Goal: Communication & Community: Share content

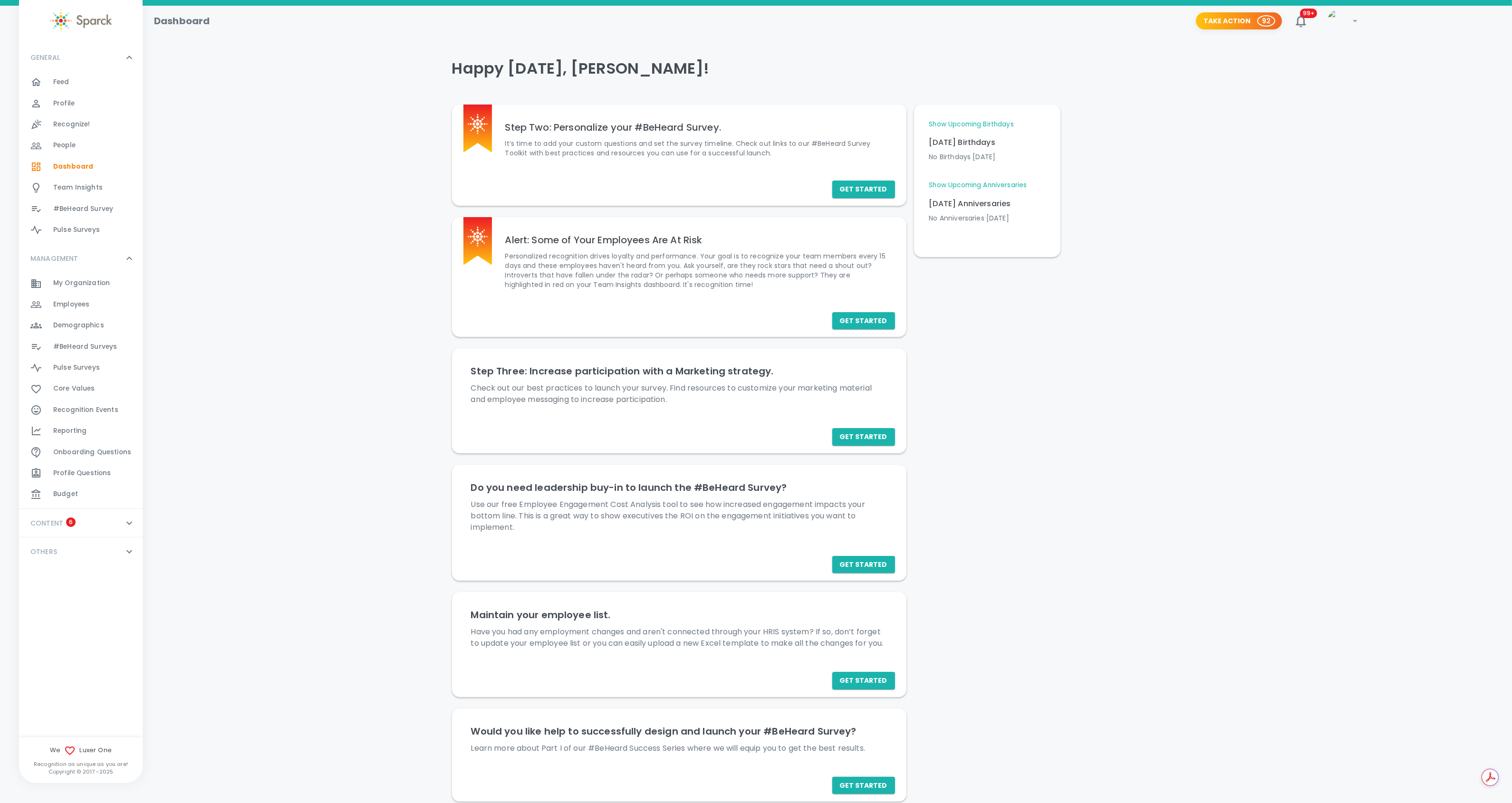
click at [74, 126] on span "Recognize!" at bounding box center [72, 124] width 37 height 9
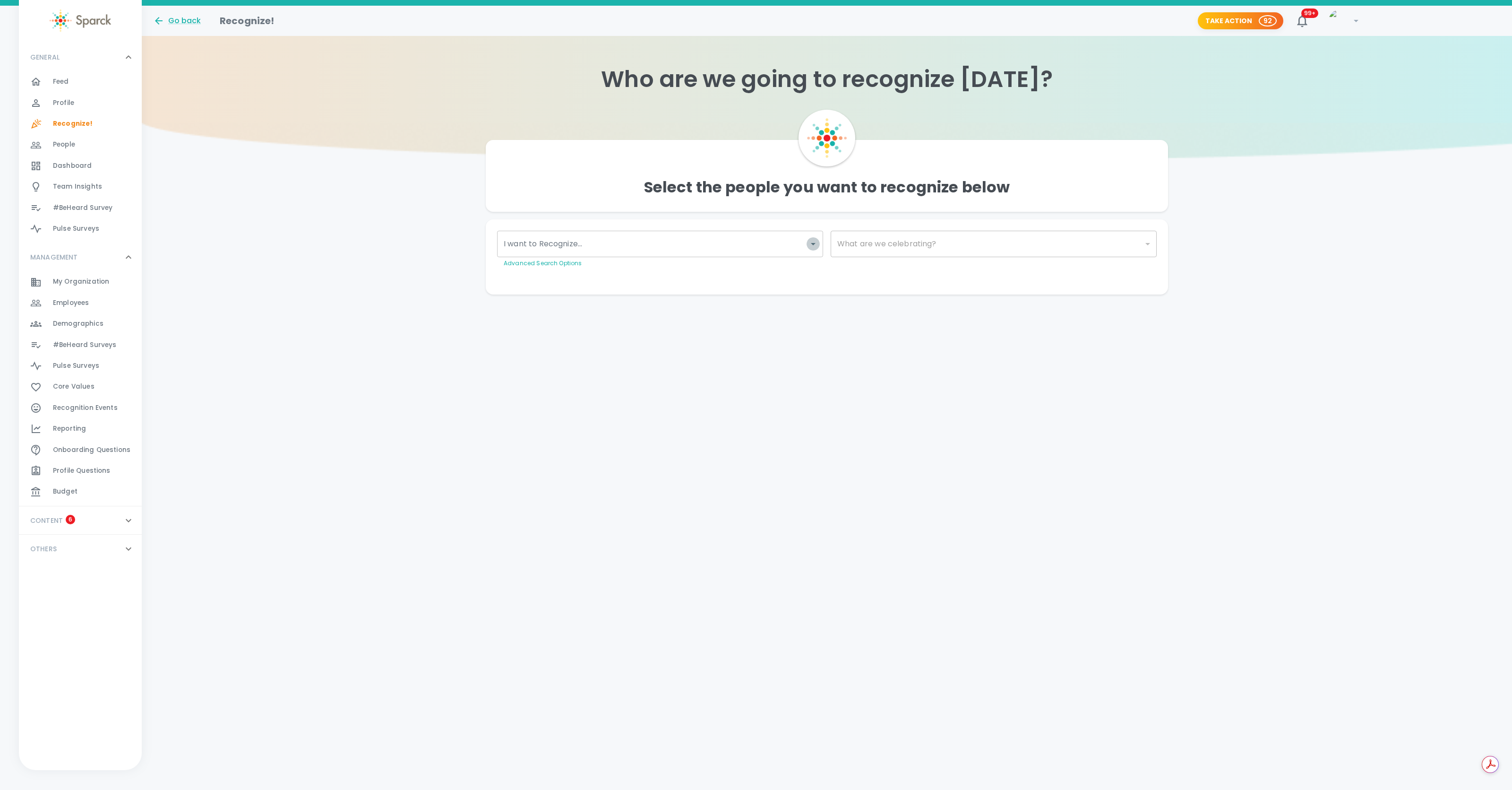
click at [815, 243] on icon "Open" at bounding box center [813, 244] width 5 height 2
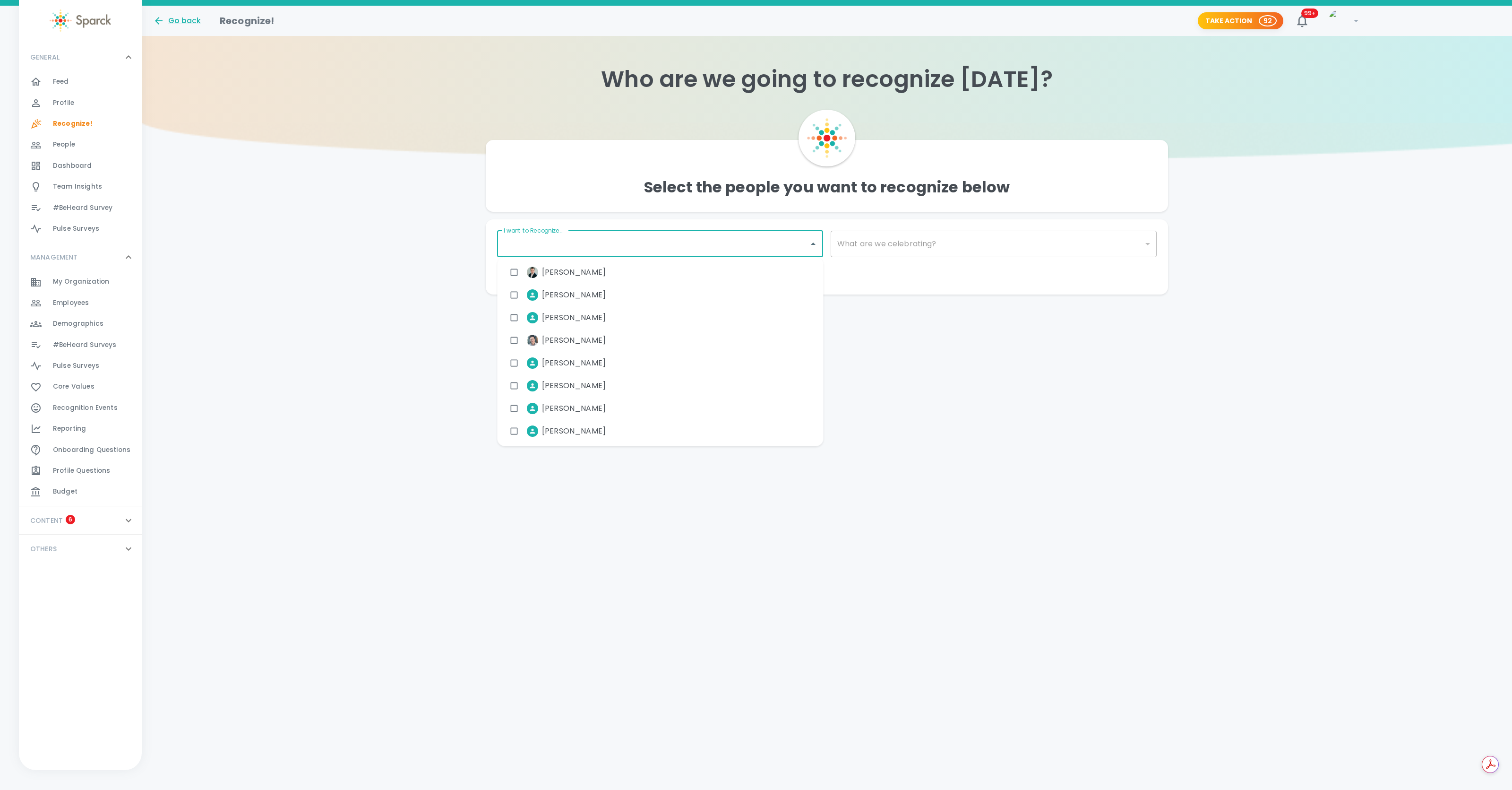
click at [616, 244] on input "I want to Recognize..." at bounding box center [653, 243] width 303 height 18
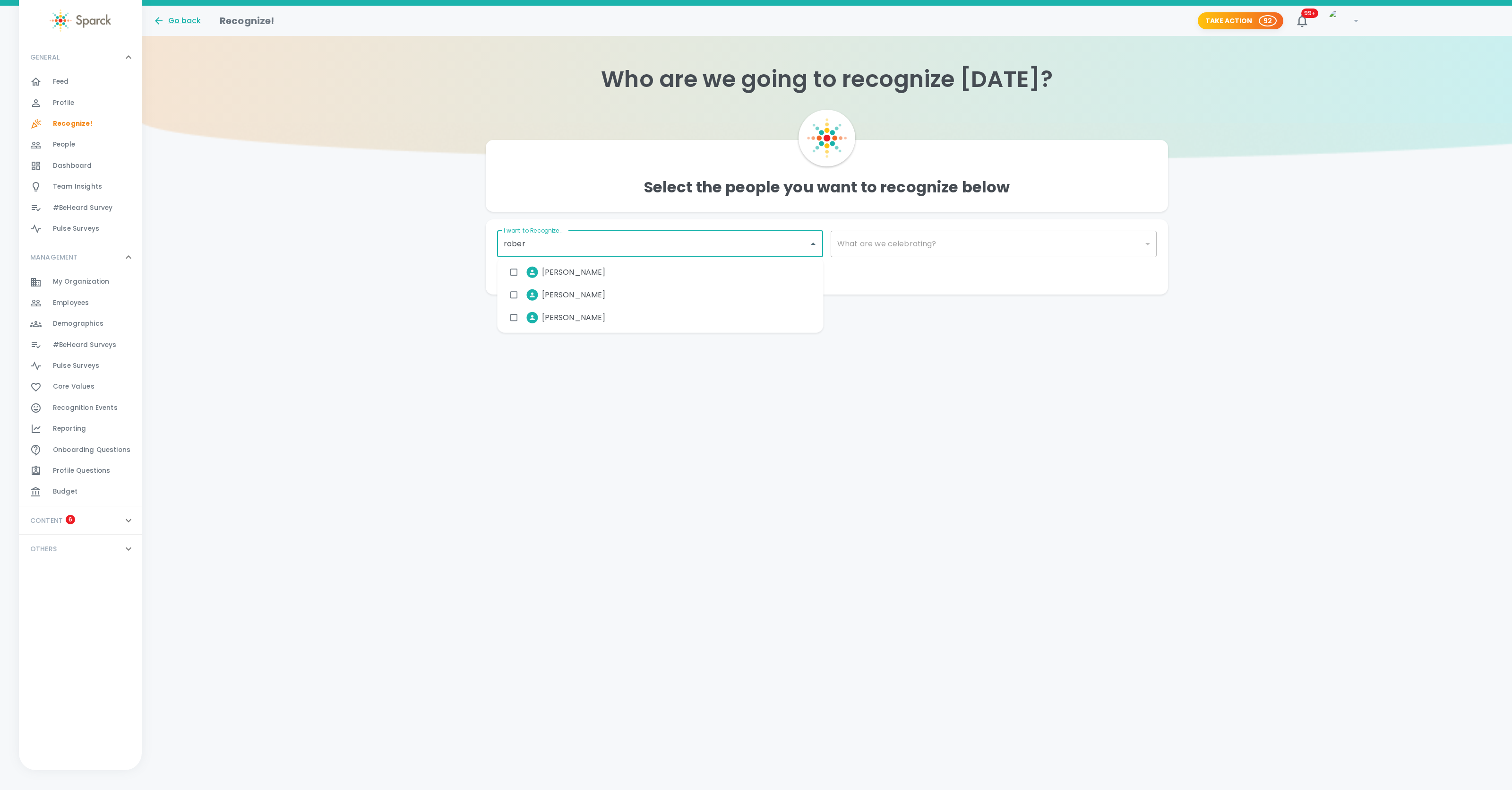
type input "[PERSON_NAME]"
click at [513, 271] on input "checkbox" at bounding box center [514, 272] width 18 height 18
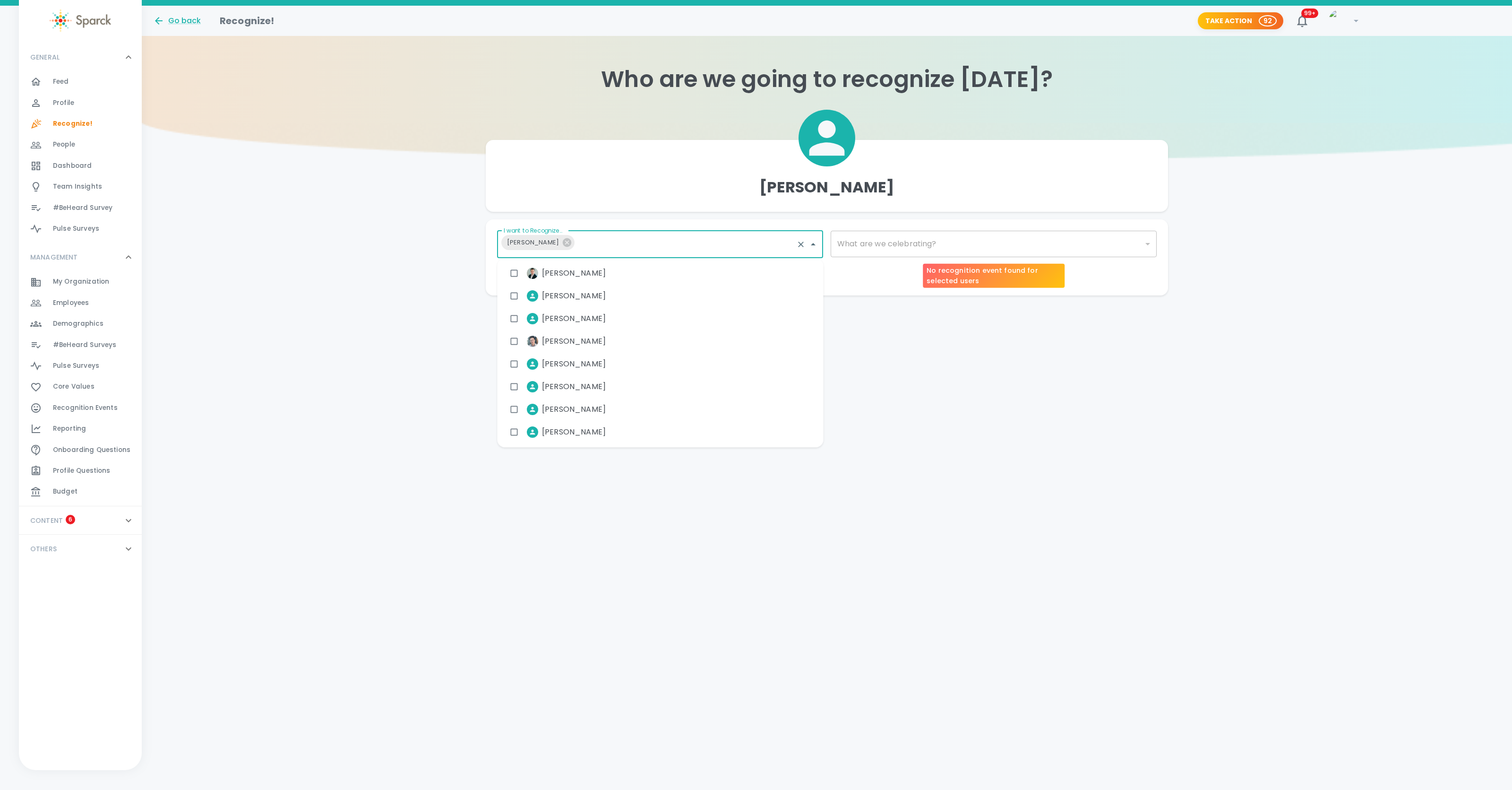
click at [908, 244] on div "​" at bounding box center [994, 243] width 326 height 26
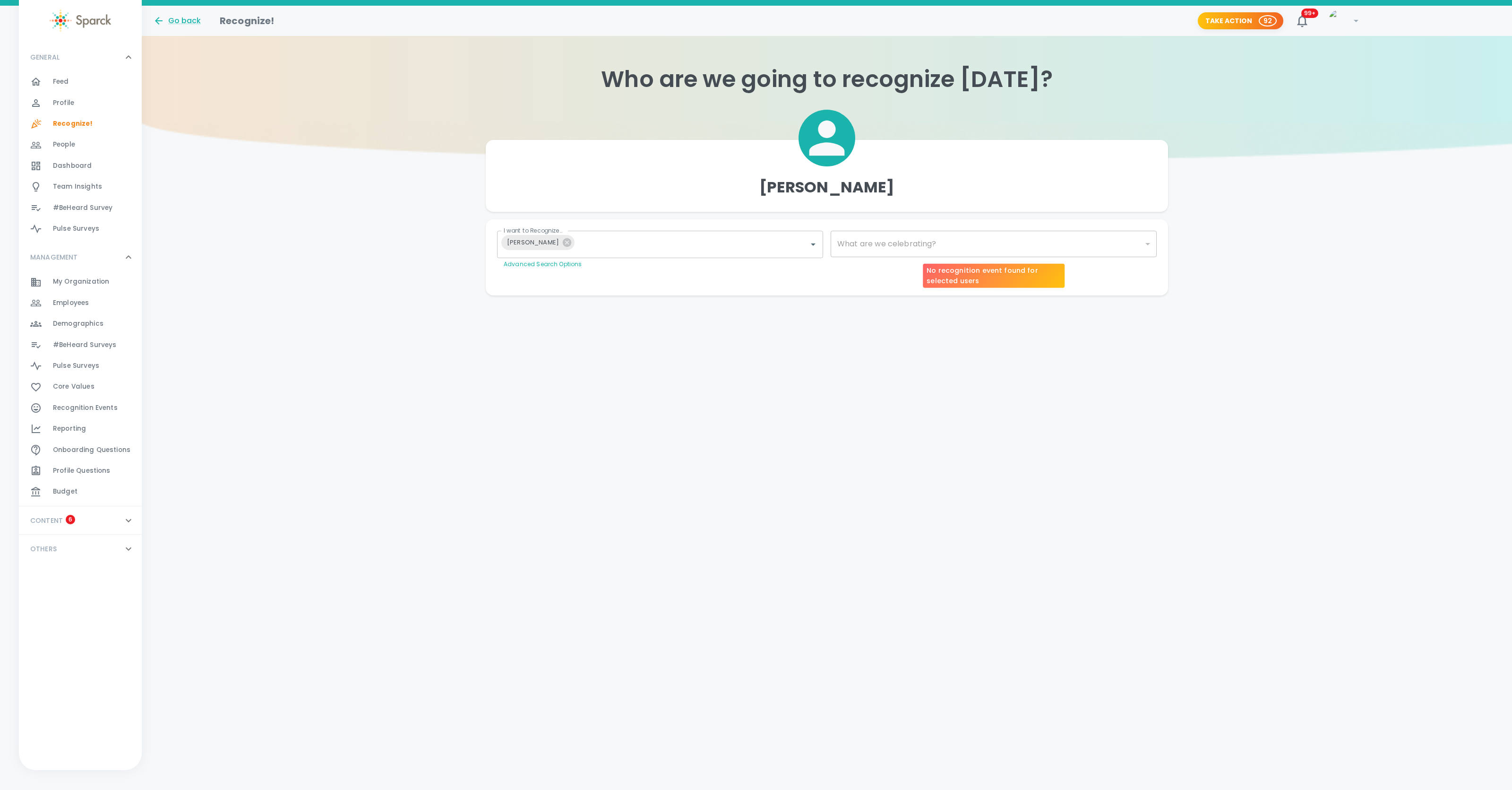
click at [1150, 242] on body "Skip Navigation Go back Recognize! Take Action 92 99+ ! GENERAL 0 Feed 0 Profil…" at bounding box center [756, 167] width 1512 height 333
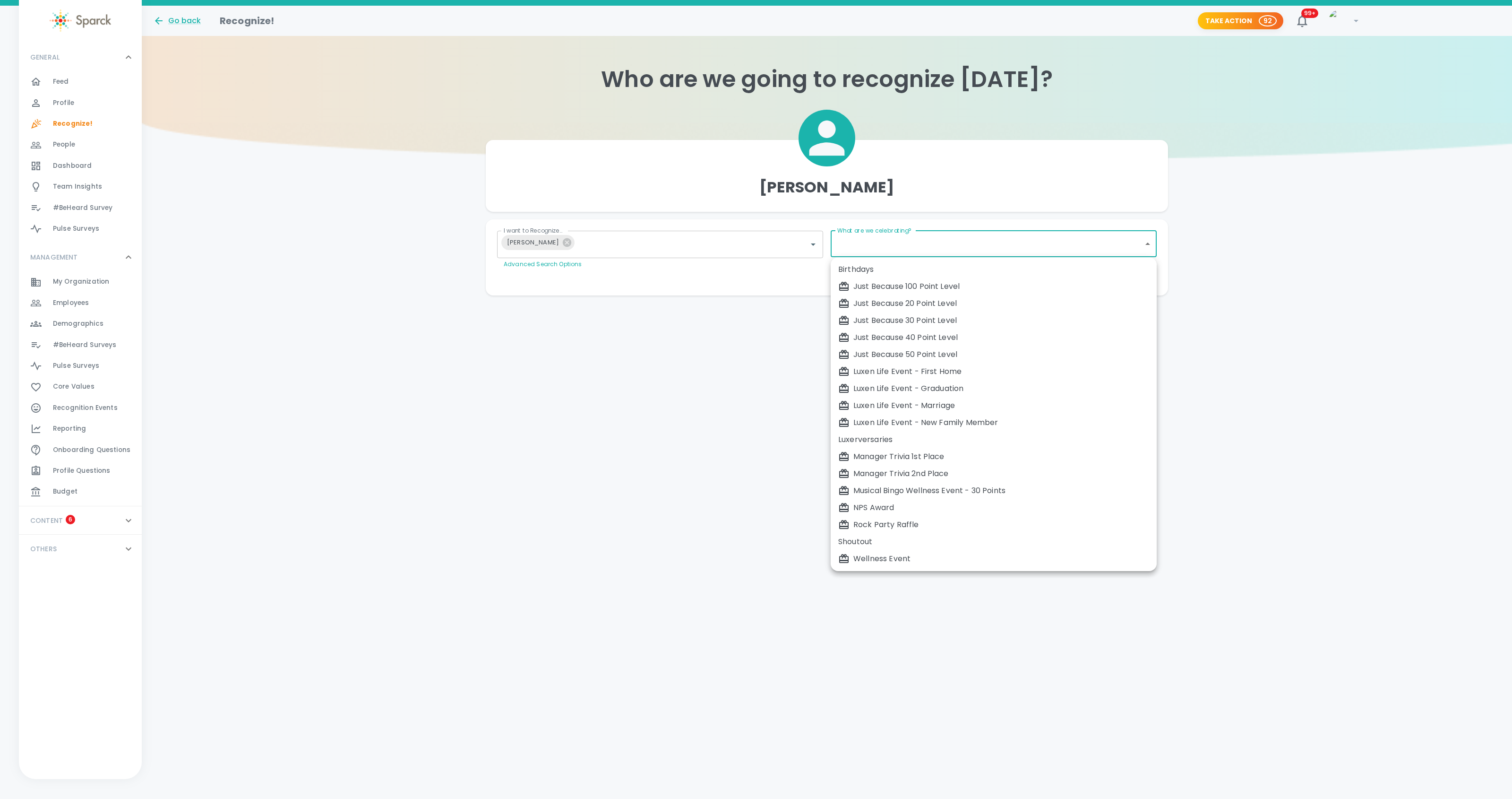
click at [932, 349] on div "Just Because 50 Point Level" at bounding box center [993, 354] width 311 height 11
type input "2009"
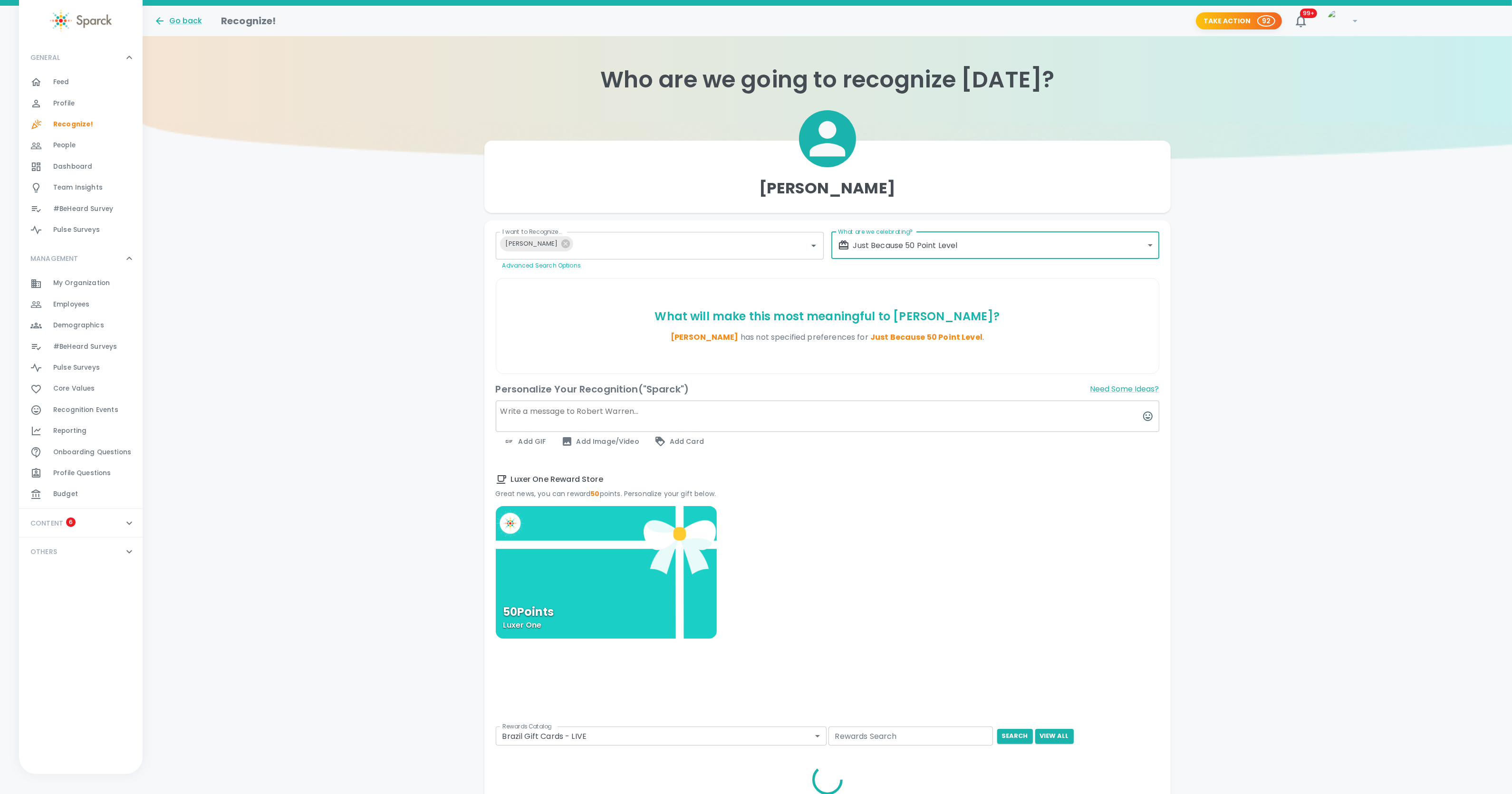
click at [573, 411] on textarea at bounding box center [827, 416] width 663 height 31
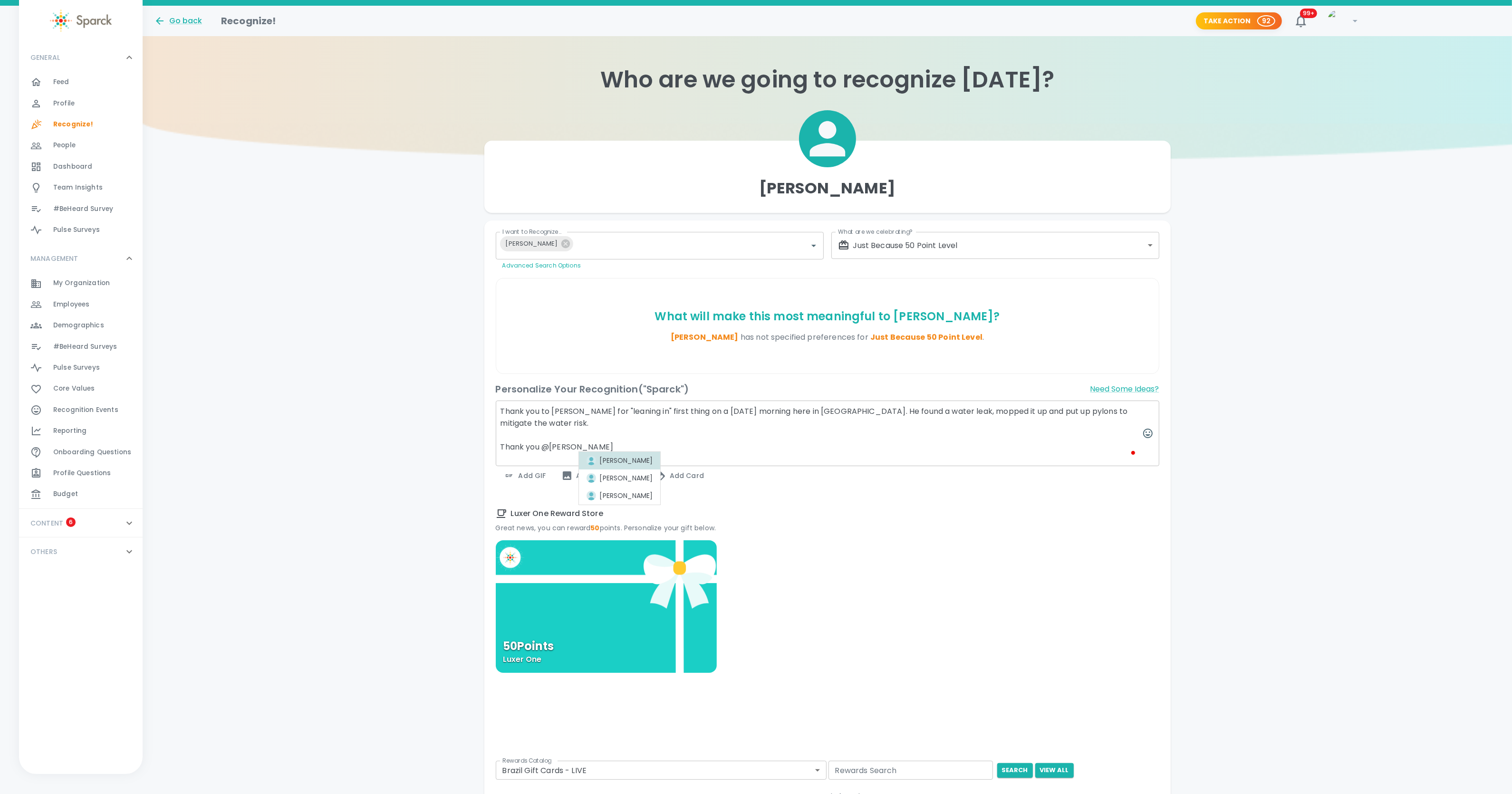
click at [616, 461] on div "[PERSON_NAME]" at bounding box center [619, 461] width 66 height 10
type textarea "Thank you to [PERSON_NAME] for "leaning in" first thing on a [DATE] morning her…"
click at [606, 627] on div "50 Points Luxer One" at bounding box center [606, 606] width 221 height 132
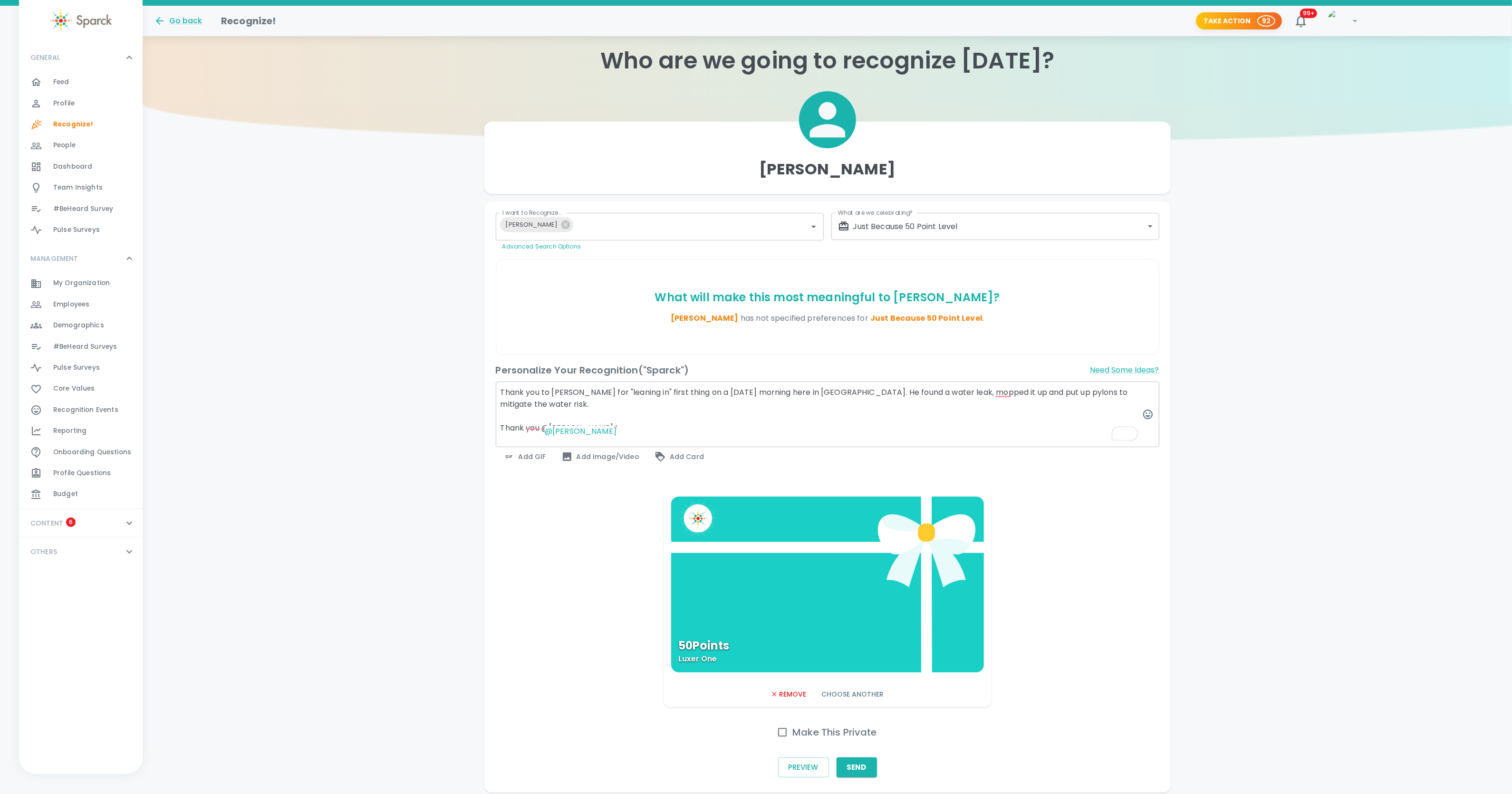
scroll to position [56, 0]
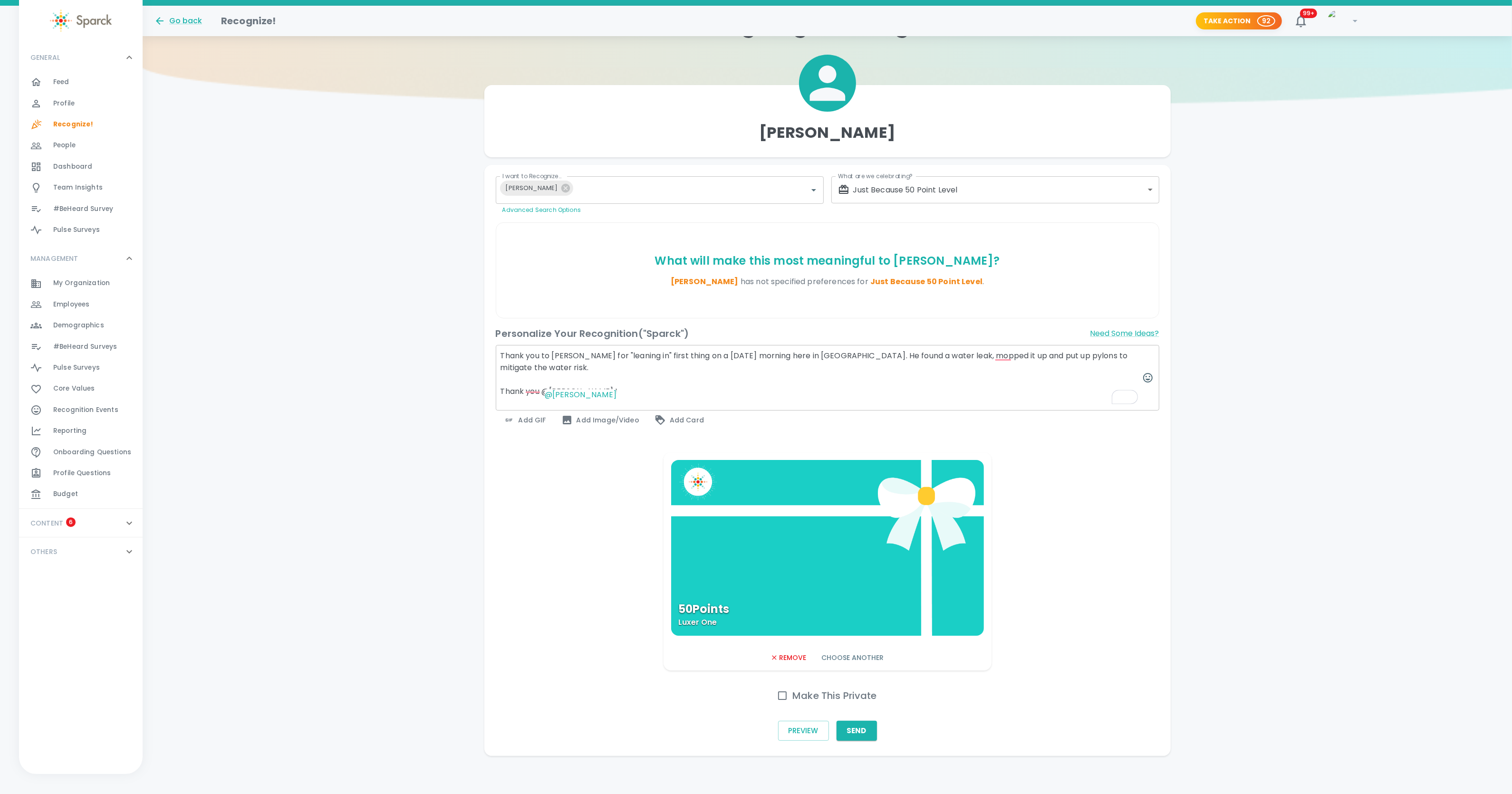
click at [861, 726] on button "Send" at bounding box center [856, 731] width 41 height 20
